Goal: Find specific page/section: Find specific page/section

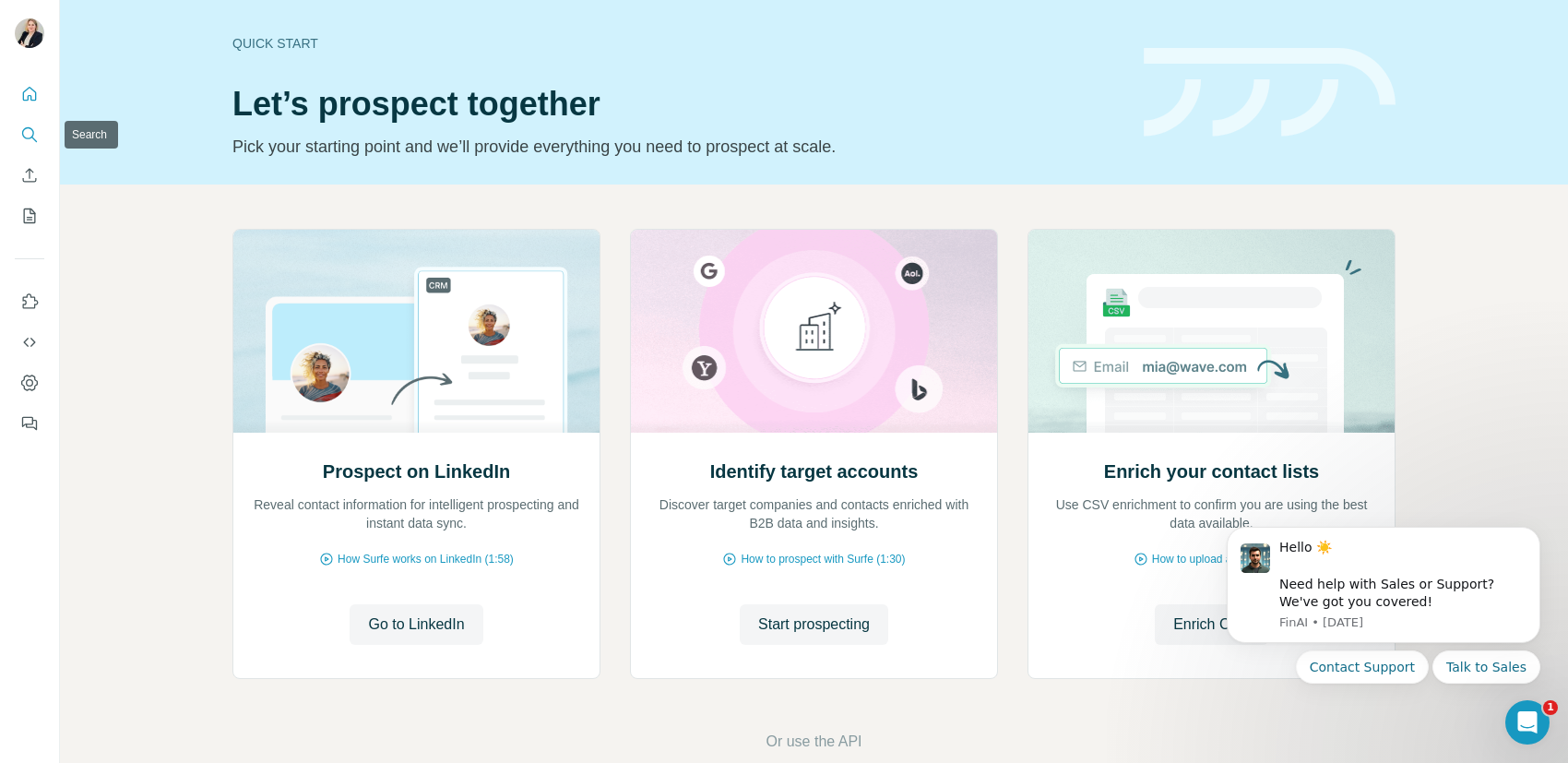
click at [27, 133] on icon "Search" at bounding box center [30, 135] width 19 height 19
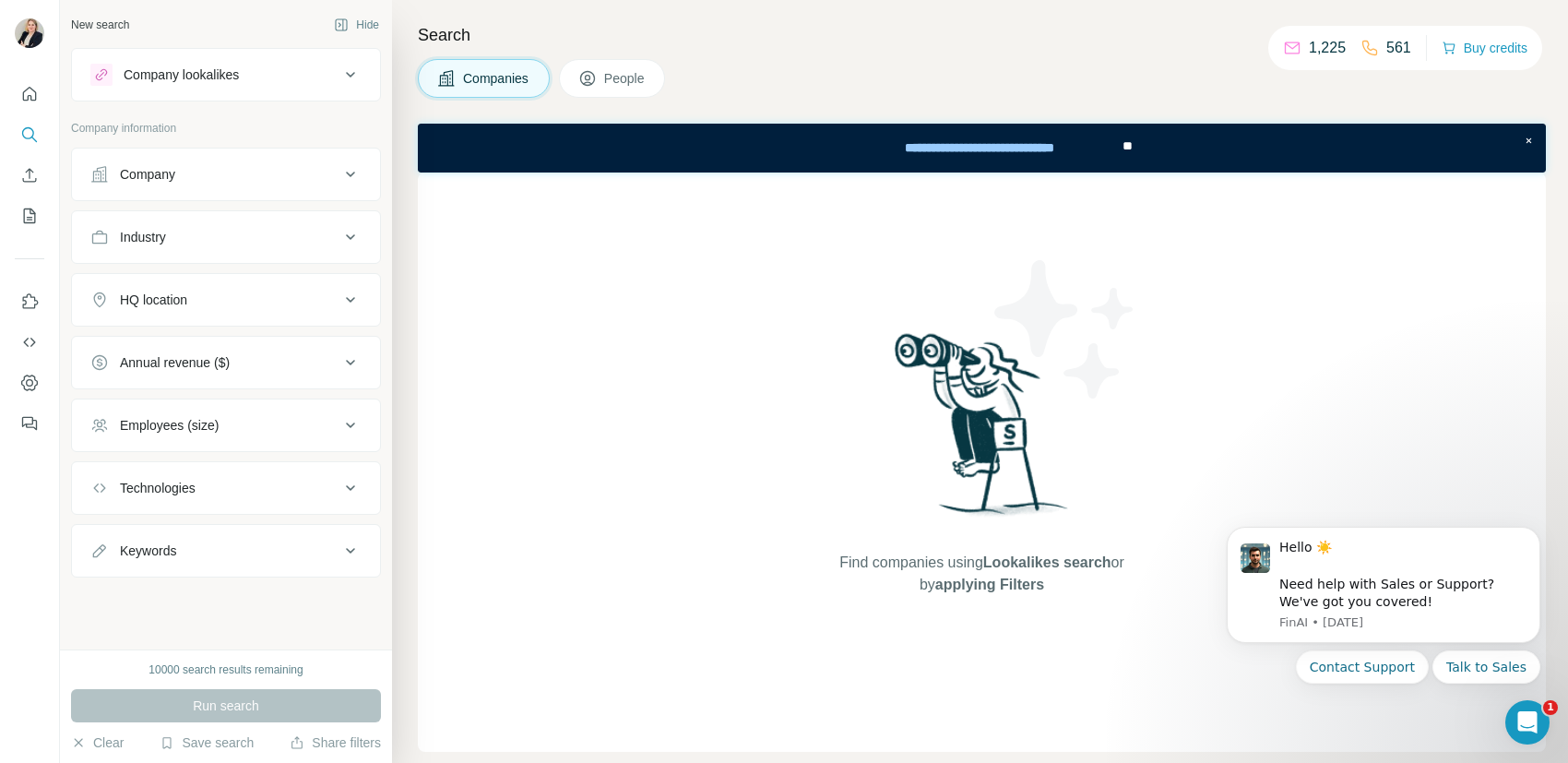
click at [345, 174] on icon at bounding box center [350, 174] width 22 height 22
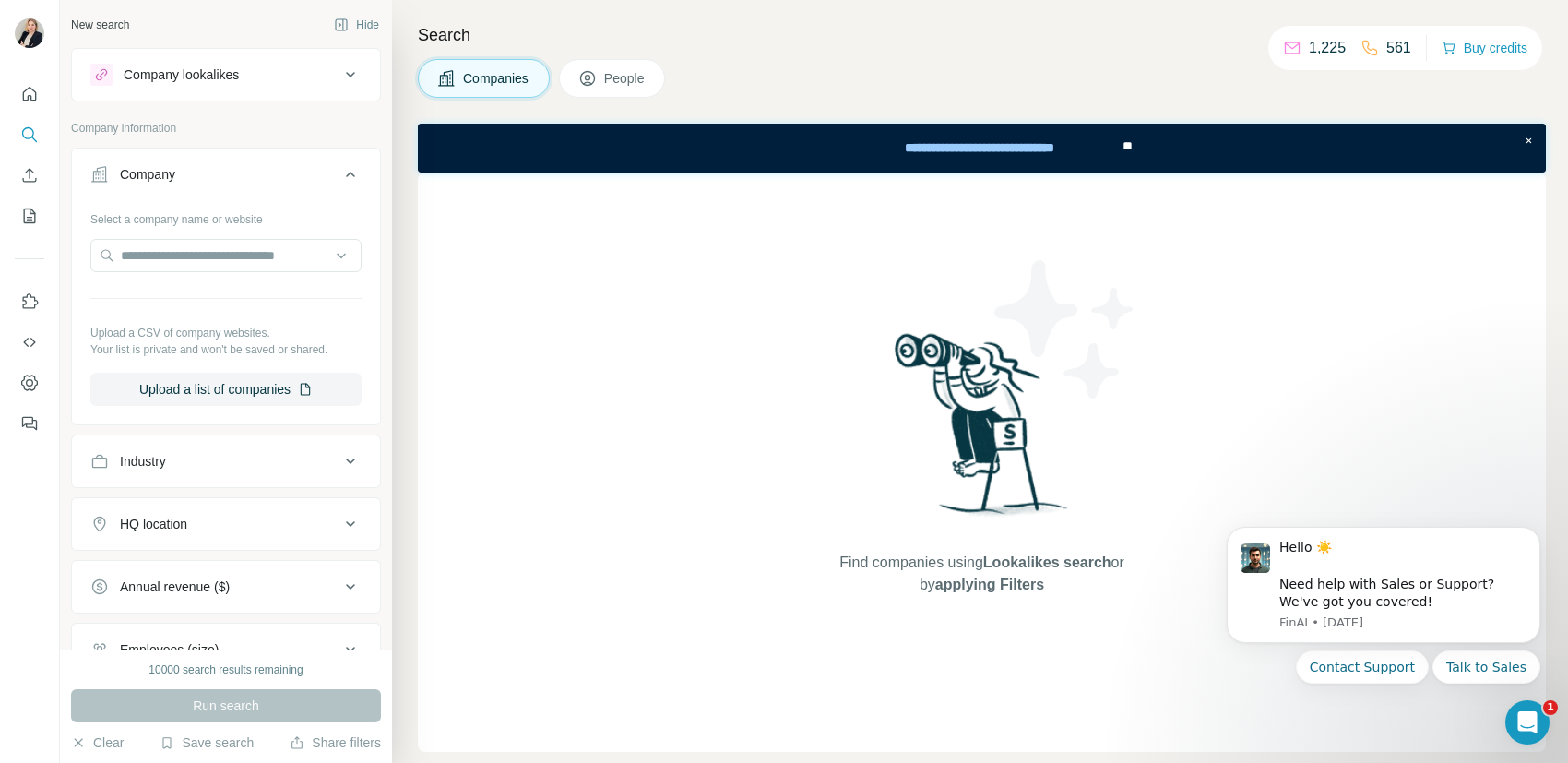
click at [345, 174] on icon at bounding box center [350, 174] width 22 height 22
